Goal: Information Seeking & Learning: Learn about a topic

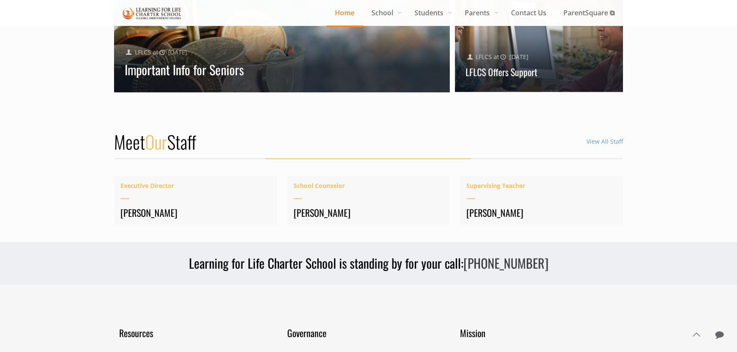
scroll to position [1044, 0]
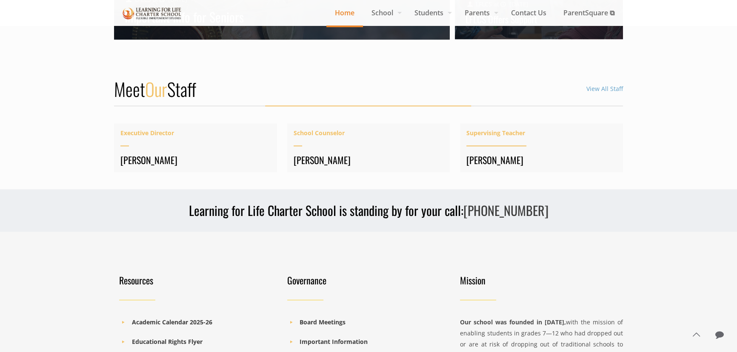
click at [484, 131] on span "Supervising Teacher" at bounding box center [541, 133] width 150 height 11
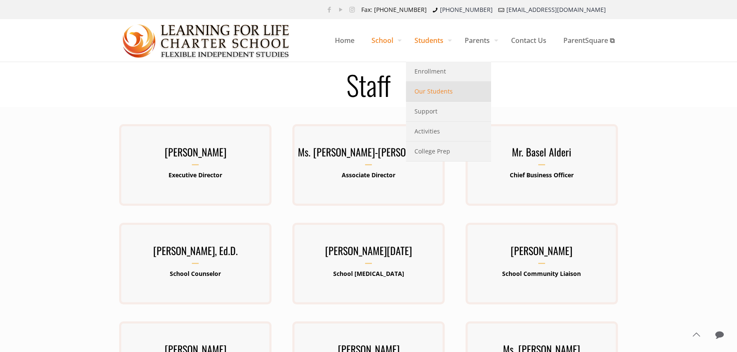
click at [422, 95] on span "Our Students" at bounding box center [433, 91] width 38 height 11
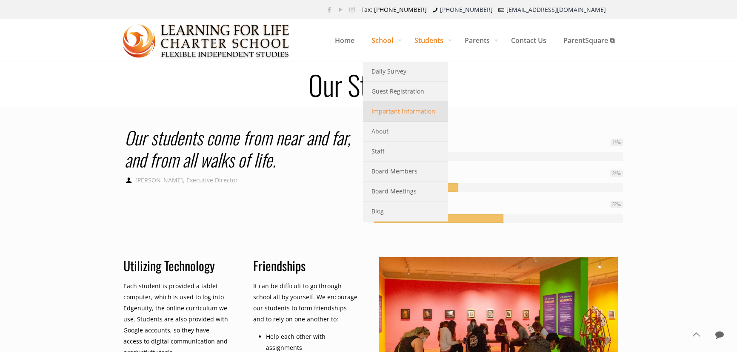
click at [376, 113] on span "Important Information" at bounding box center [403, 111] width 64 height 11
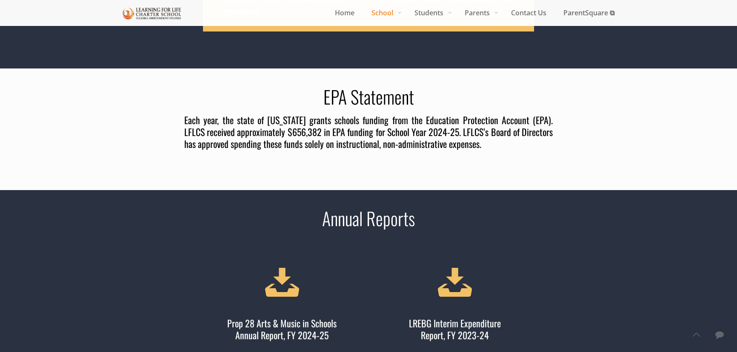
scroll to position [77, 0]
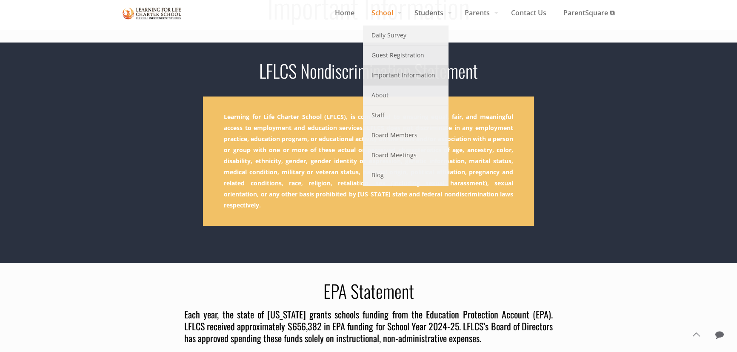
click at [373, 15] on span "School" at bounding box center [384, 12] width 43 height 13
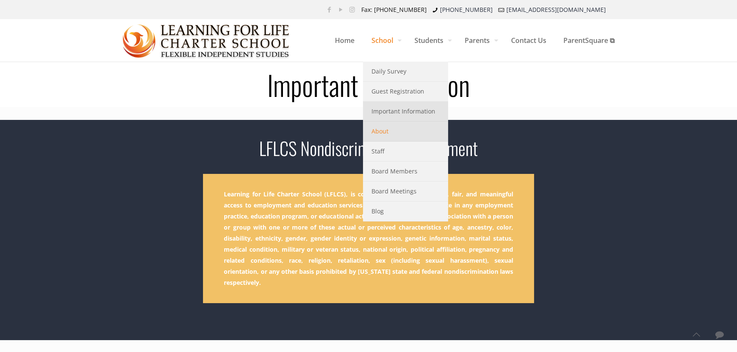
click at [378, 130] on span "About" at bounding box center [379, 131] width 17 height 11
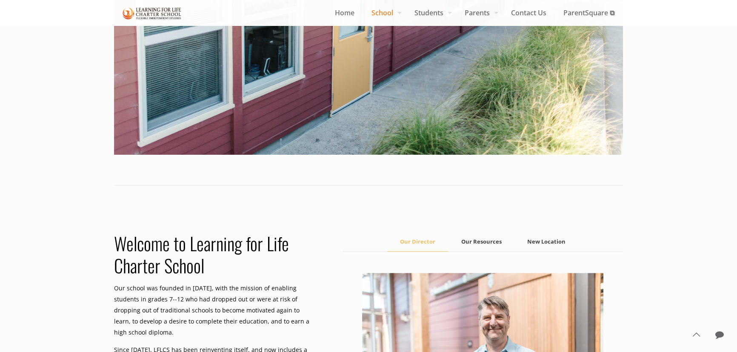
scroll to position [295, 0]
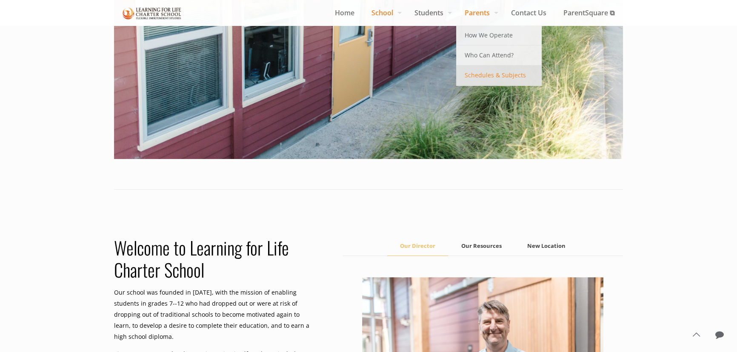
click at [494, 73] on span "Schedules & Subjects" at bounding box center [494, 75] width 61 height 11
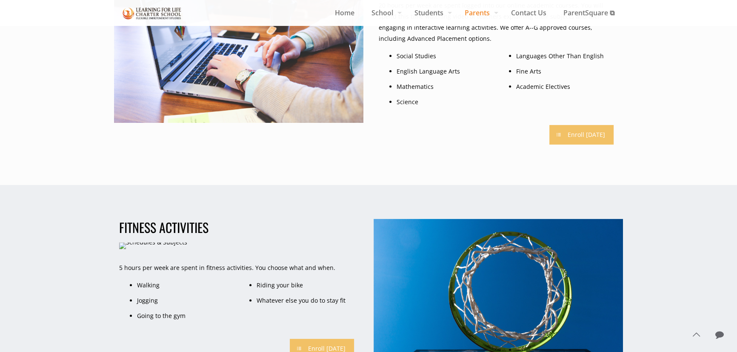
scroll to position [154, 0]
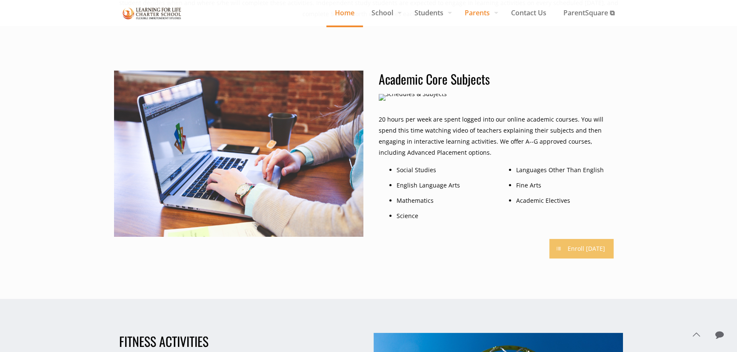
click at [343, 13] on span "Home" at bounding box center [344, 12] width 37 height 13
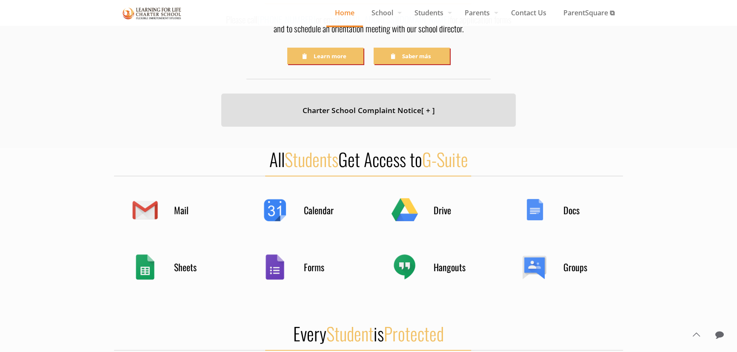
scroll to position [154, 0]
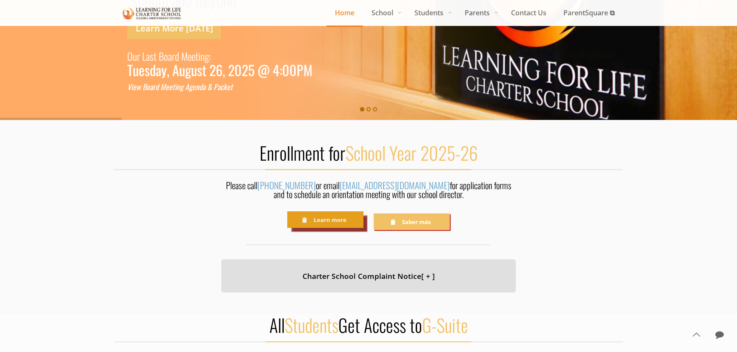
click at [338, 222] on link "Learn more" at bounding box center [325, 219] width 76 height 17
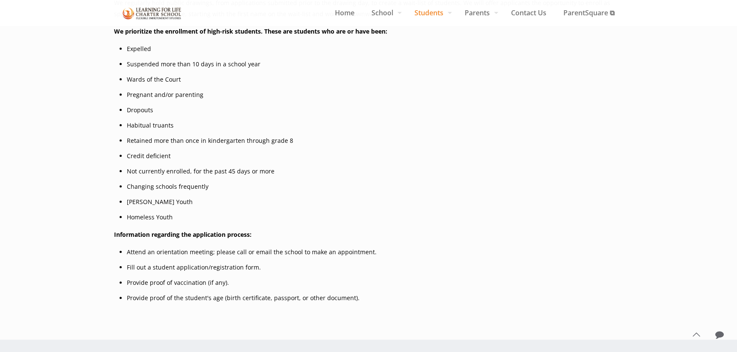
scroll to position [232, 0]
